Goal: Task Accomplishment & Management: Manage account settings

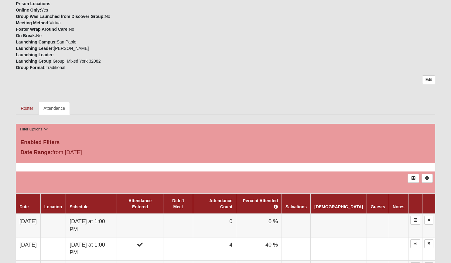
scroll to position [217, 0]
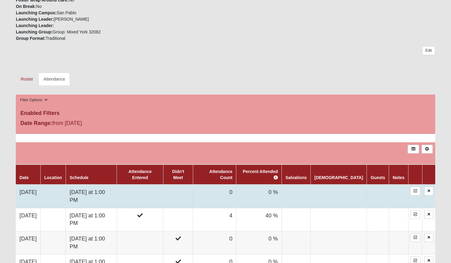
click at [107, 185] on td "Sunday at 1:00 PM" at bounding box center [91, 195] width 51 height 23
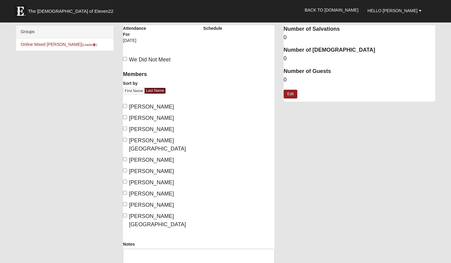
click at [127, 59] on label "We Did Not Meet" at bounding box center [147, 60] width 48 height 8
click at [127, 59] on input "We Did Not Meet" at bounding box center [125, 59] width 4 height 4
checkbox input "true"
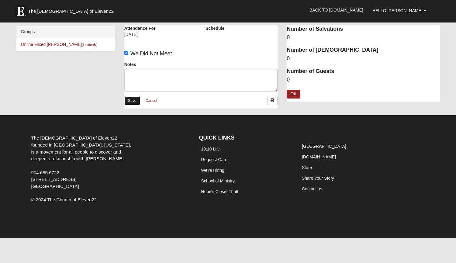
click at [132, 101] on link "Save" at bounding box center [132, 100] width 16 height 9
